Goal: Navigation & Orientation: Find specific page/section

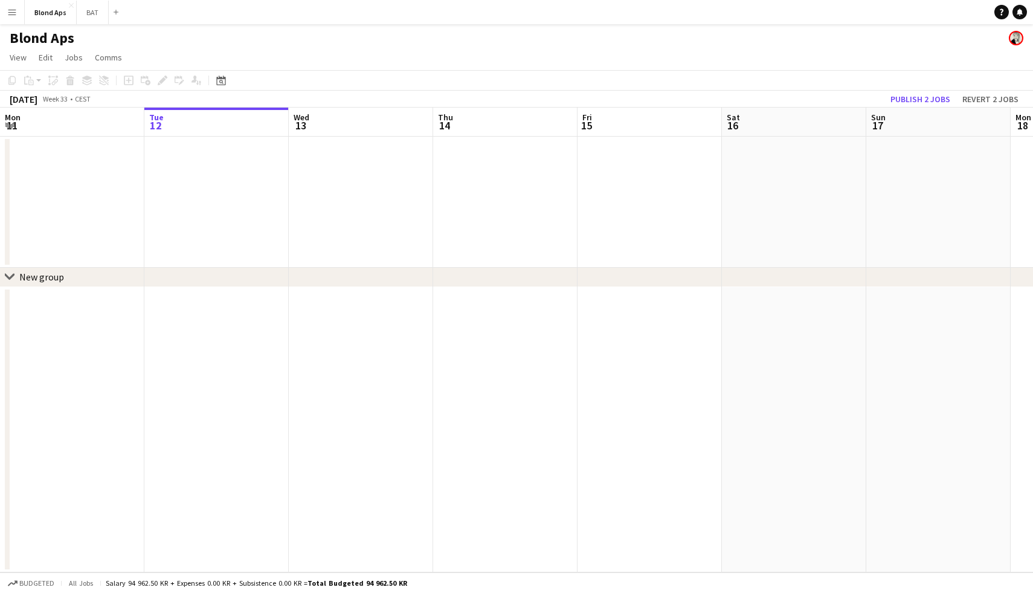
click at [33, 35] on h1 "Blond Aps" at bounding box center [42, 38] width 65 height 18
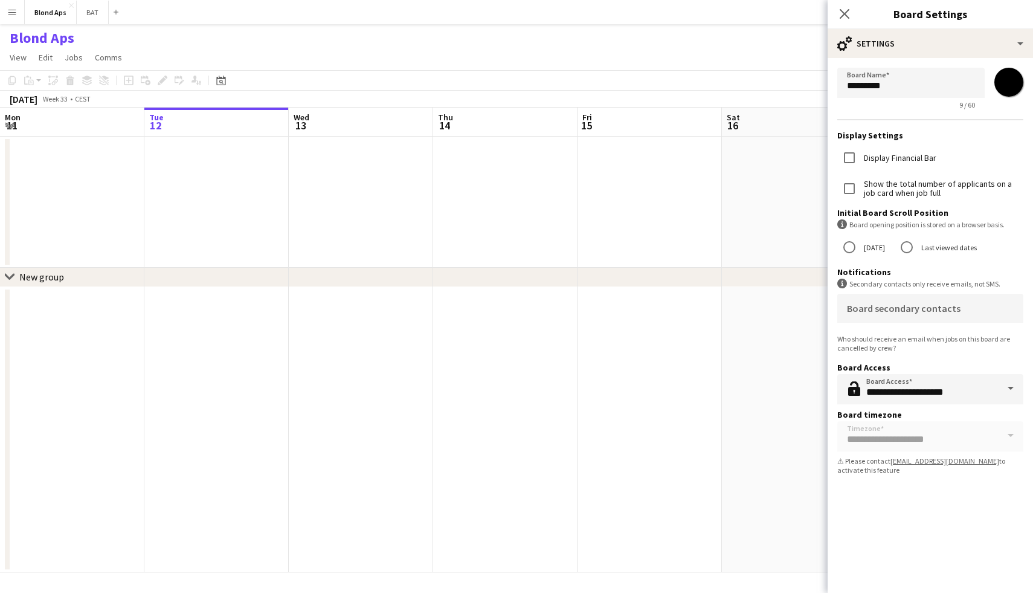
click at [33, 35] on h1 "Blond Aps" at bounding box center [42, 38] width 65 height 18
click at [65, 224] on app-date-cell at bounding box center [72, 202] width 144 height 131
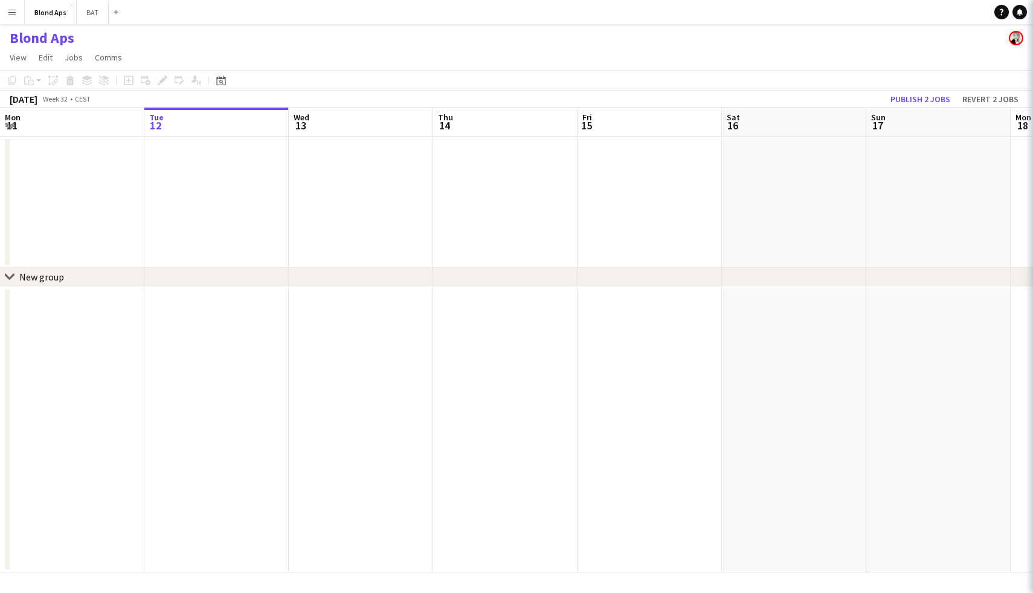
scroll to position [0, 288]
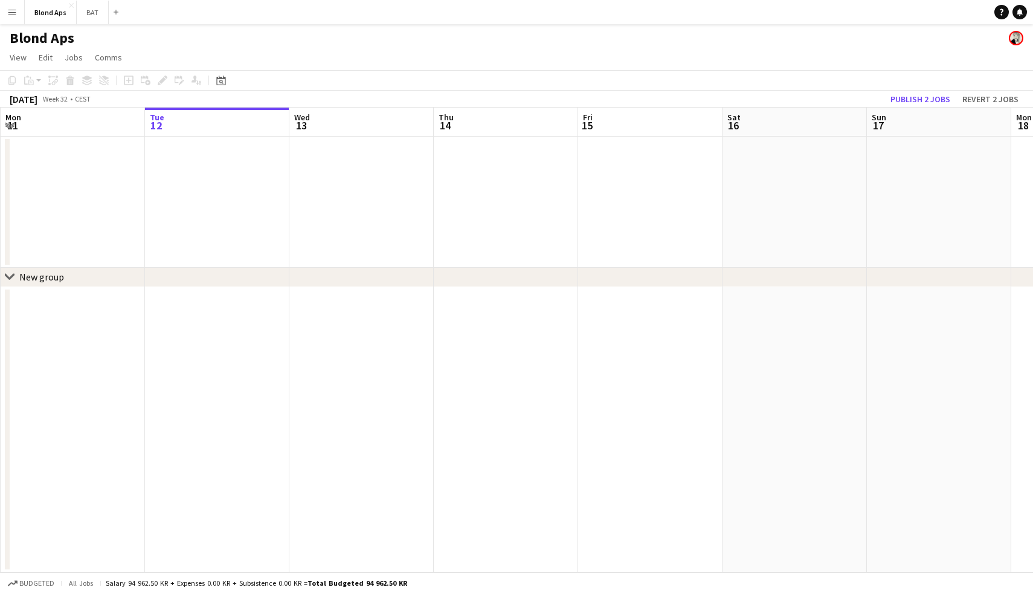
click at [19, 12] on button "Menu" at bounding box center [12, 12] width 24 height 24
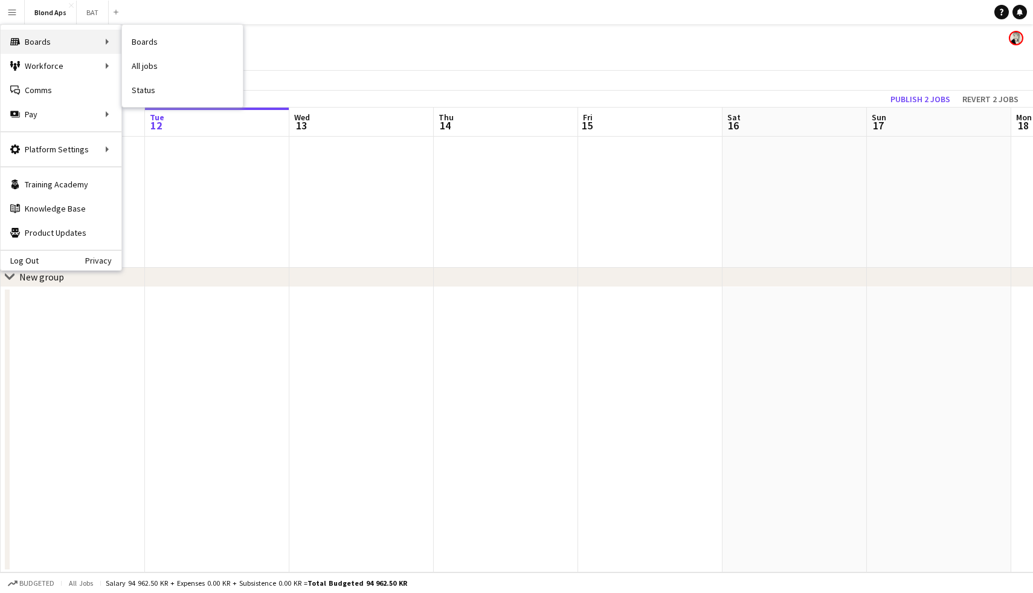
click at [39, 47] on div "Boards Boards" at bounding box center [61, 42] width 121 height 24
click at [111, 39] on div "Boards Boards" at bounding box center [61, 42] width 121 height 24
click at [93, 42] on div "Boards Boards" at bounding box center [61, 42] width 121 height 24
click at [33, 37] on div "Boards Boards" at bounding box center [61, 42] width 121 height 24
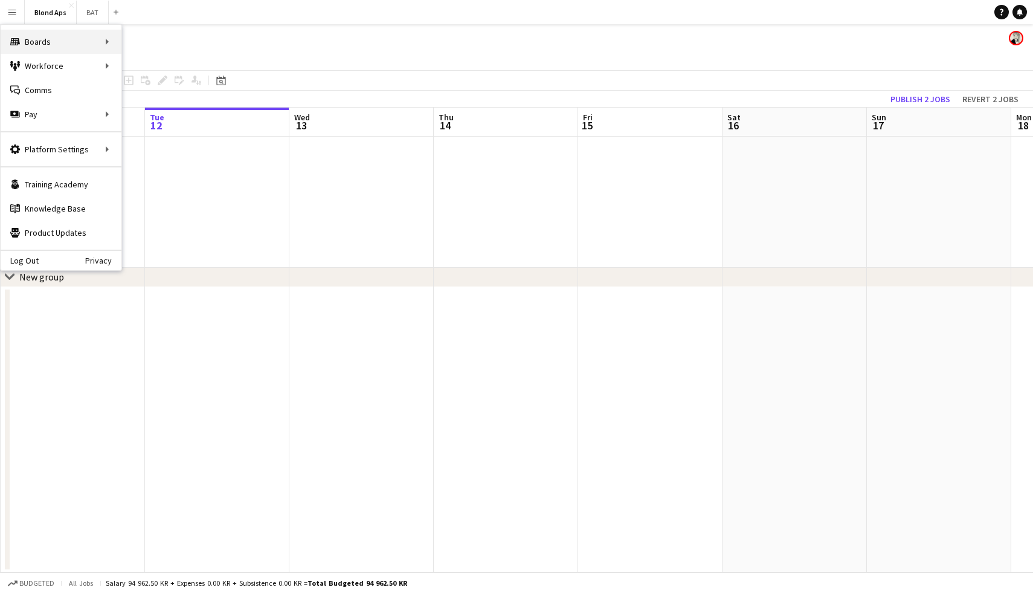
click at [101, 39] on div "Boards Boards" at bounding box center [61, 42] width 121 height 24
click at [169, 201] on link "Profiles" at bounding box center [182, 198] width 121 height 24
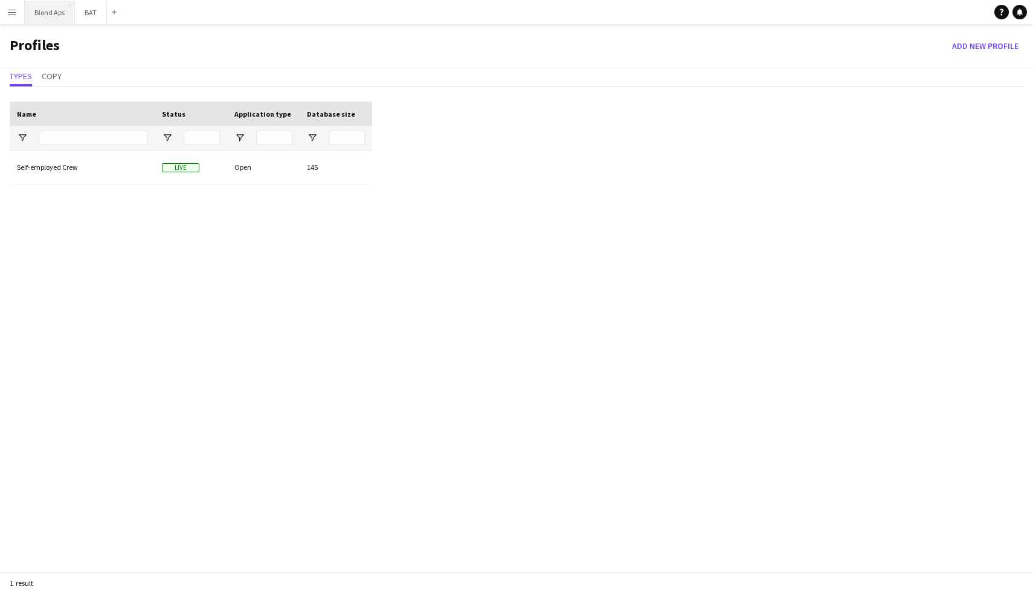
click at [56, 12] on button "Blond Aps Close" at bounding box center [50, 13] width 50 height 24
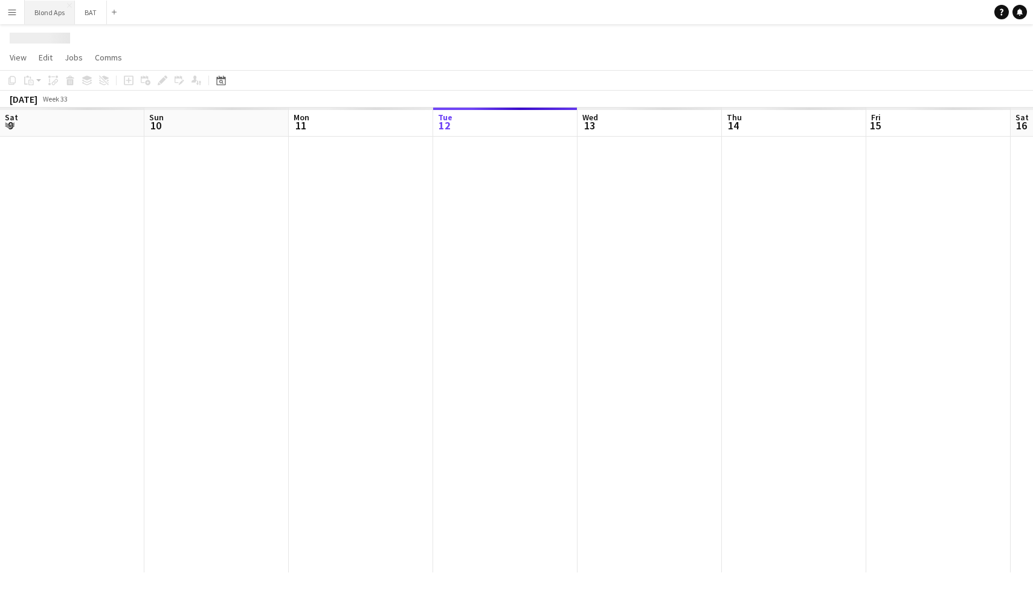
scroll to position [0, 289]
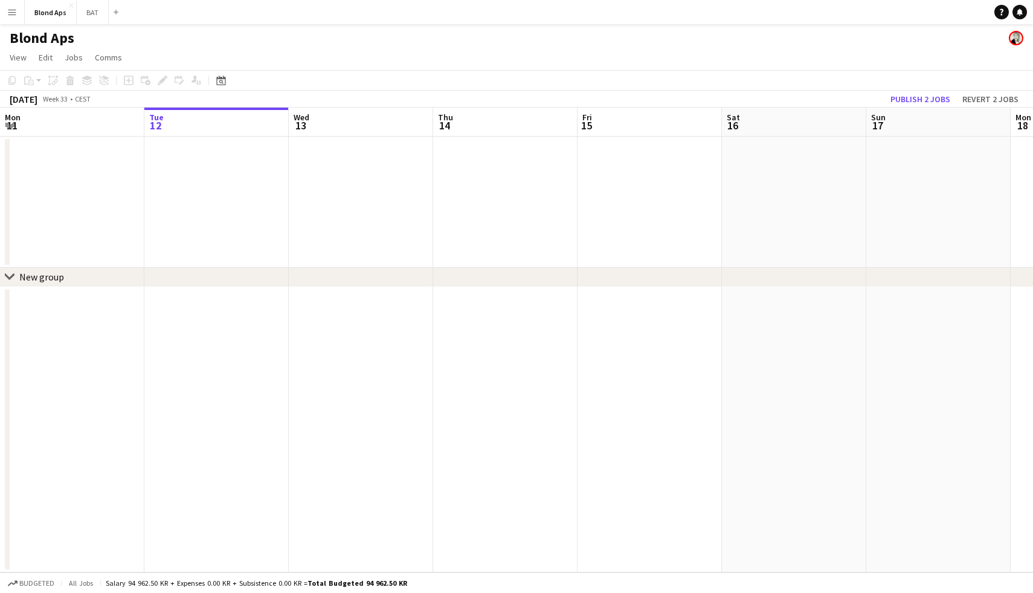
click at [16, 11] on app-icon "Menu" at bounding box center [12, 12] width 10 height 10
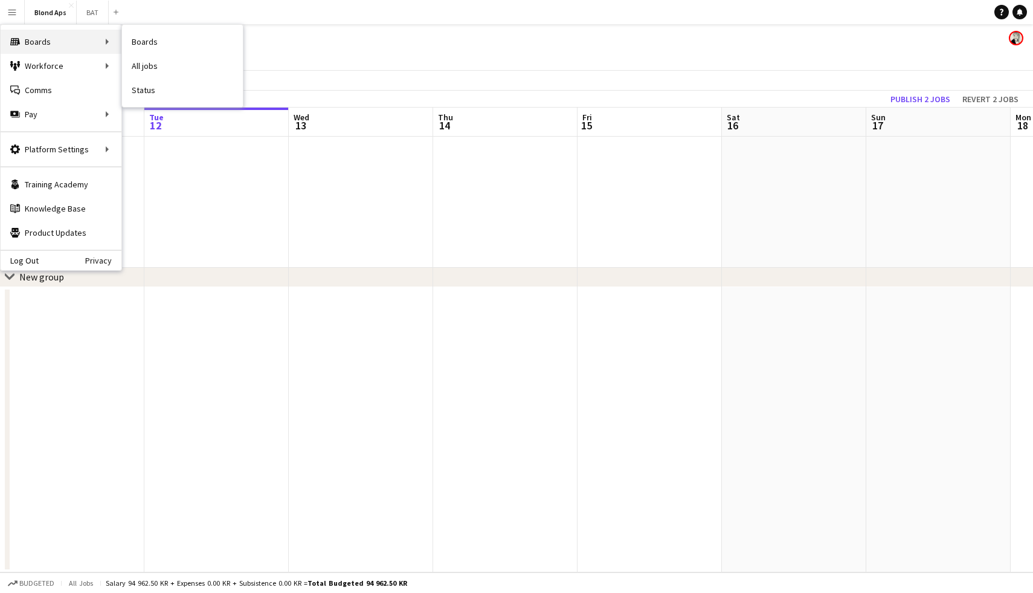
click at [39, 40] on div "Boards Boards" at bounding box center [61, 42] width 121 height 24
click at [72, 39] on div "Boards Boards" at bounding box center [61, 42] width 121 height 24
click at [42, 42] on div "Boards Boards" at bounding box center [61, 42] width 121 height 24
click at [46, 15] on button "Blond Aps Close" at bounding box center [51, 13] width 52 height 24
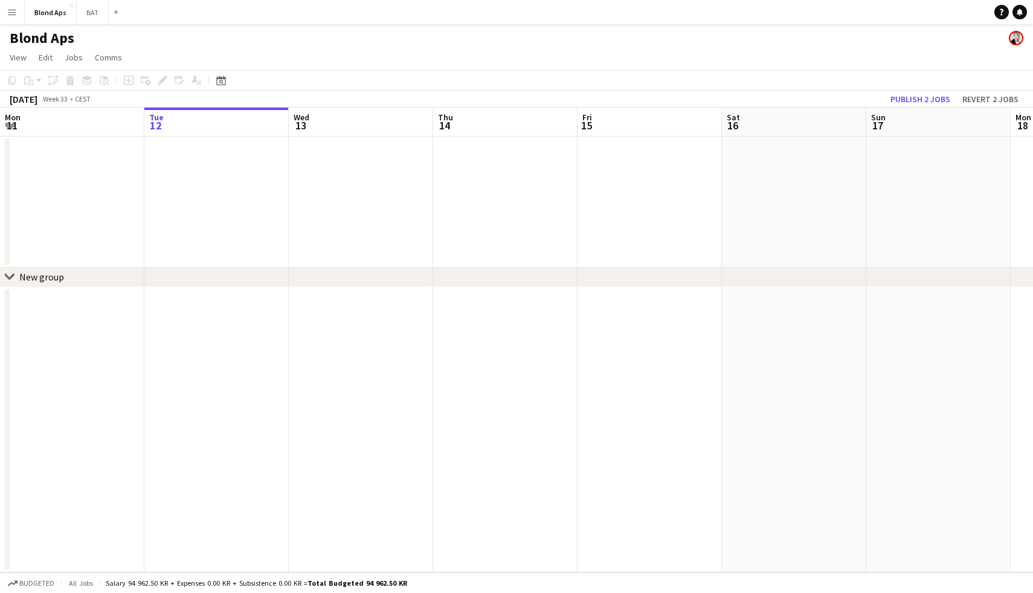
click at [14, 11] on app-icon "Menu" at bounding box center [12, 12] width 10 height 10
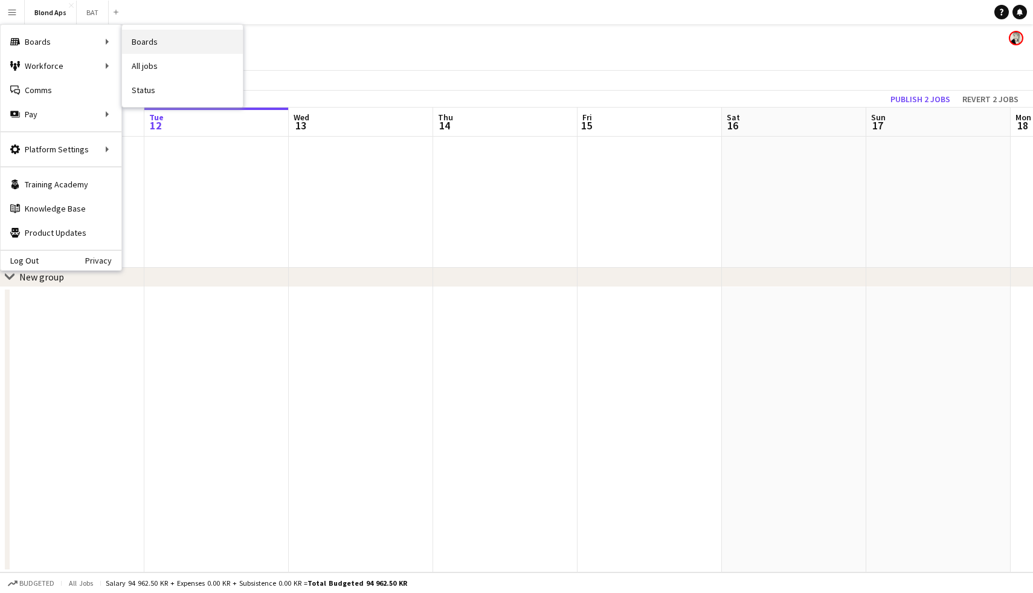
click at [132, 37] on link "Boards" at bounding box center [182, 42] width 121 height 24
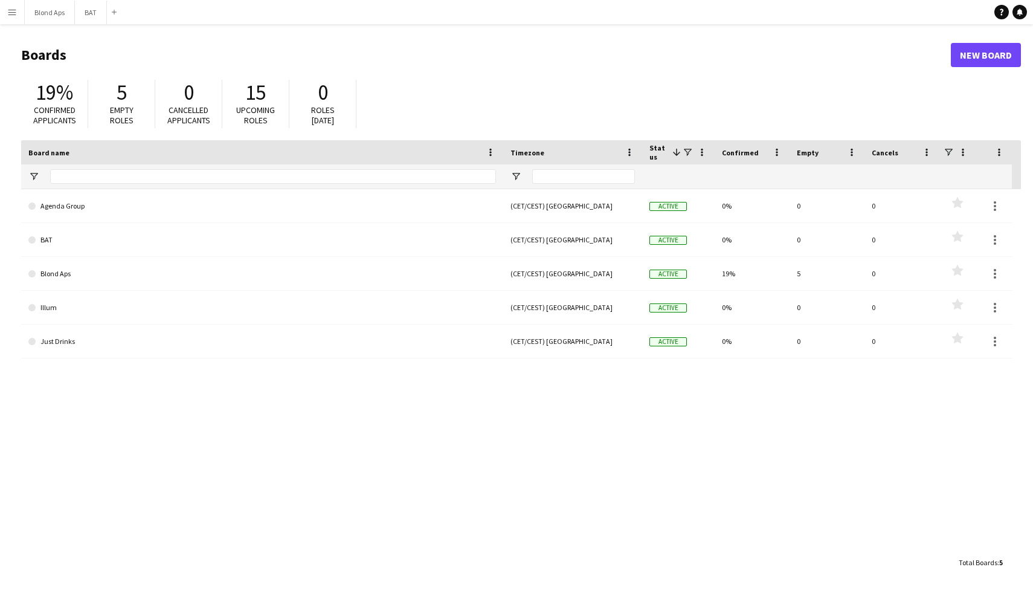
click at [6, 13] on button "Menu" at bounding box center [12, 12] width 24 height 24
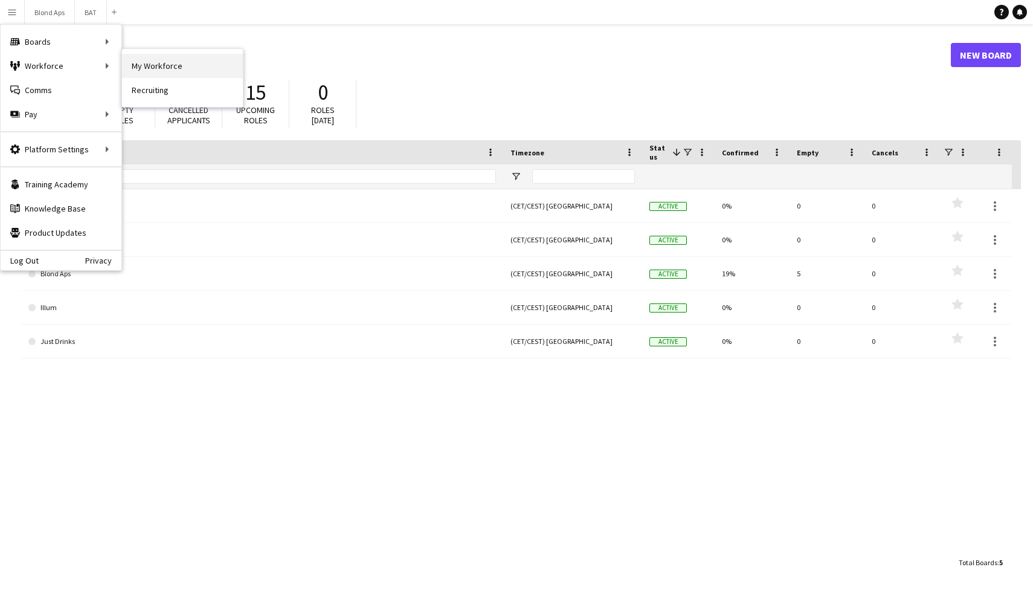
click at [160, 67] on link "My Workforce" at bounding box center [182, 66] width 121 height 24
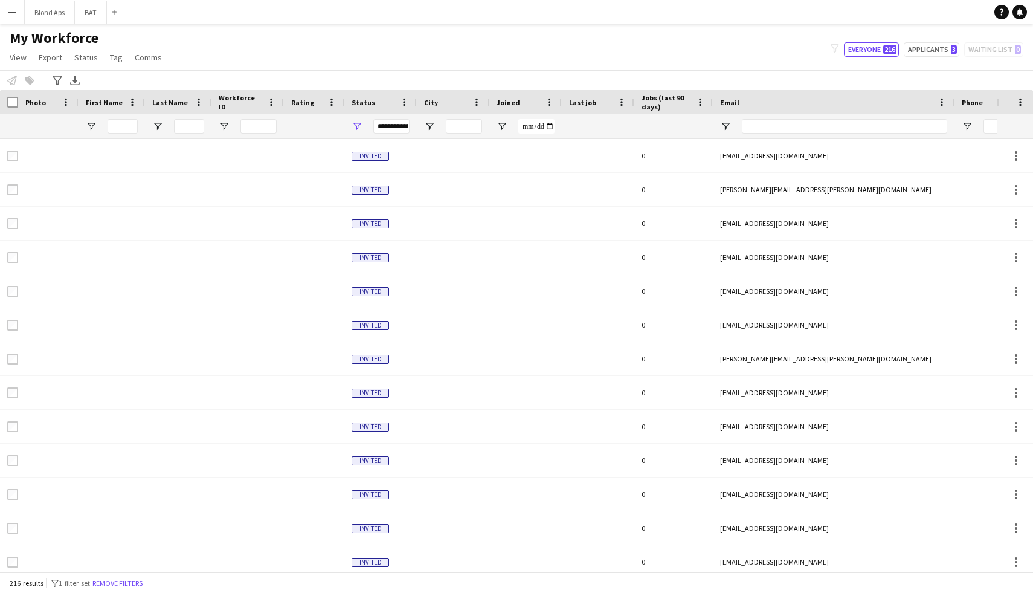
click at [15, 10] on app-icon "Menu" at bounding box center [12, 12] width 10 height 10
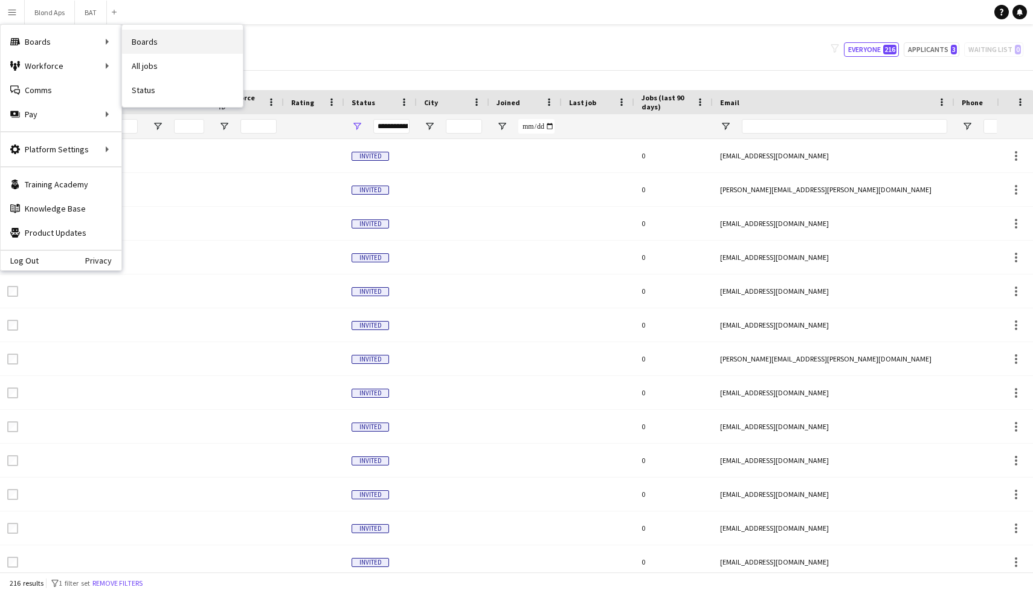
click at [183, 48] on link "Boards" at bounding box center [182, 42] width 121 height 24
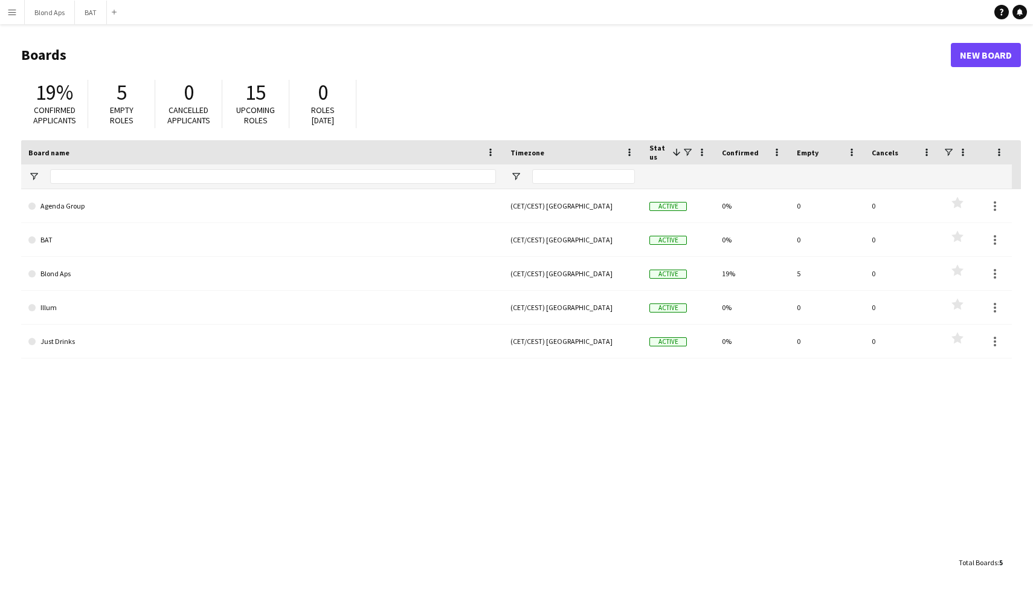
click at [14, 10] on app-icon "Menu" at bounding box center [12, 12] width 10 height 10
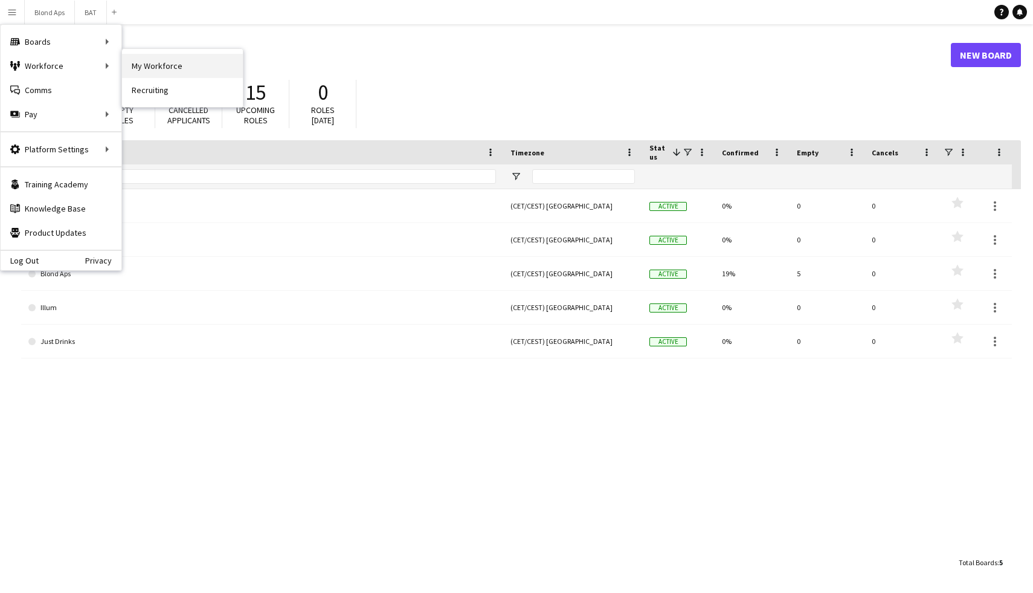
click at [173, 66] on link "My Workforce" at bounding box center [182, 66] width 121 height 24
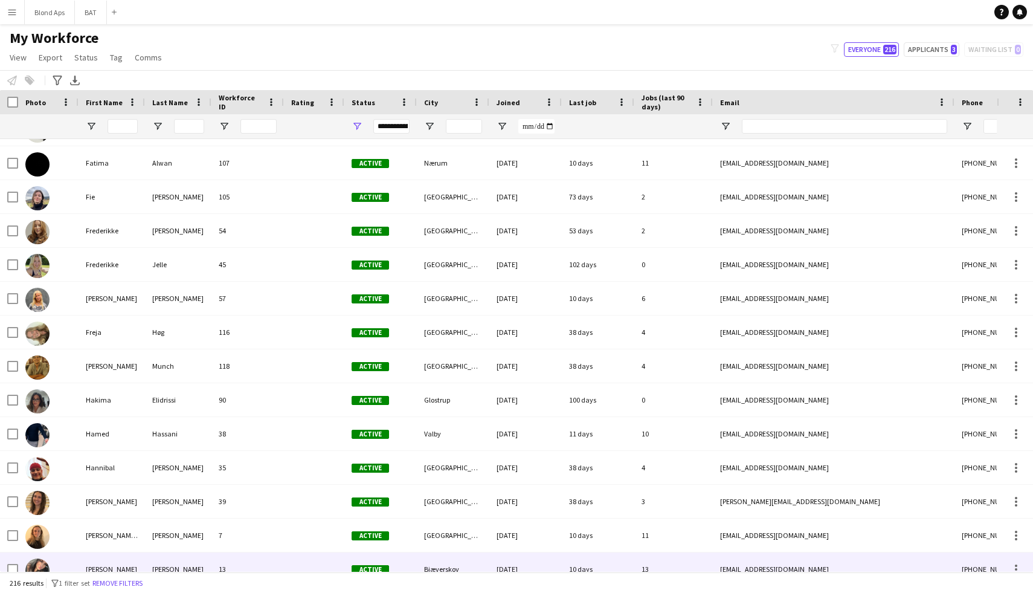
scroll to position [4129, 0]
